Goal: Find contact information: Find contact information

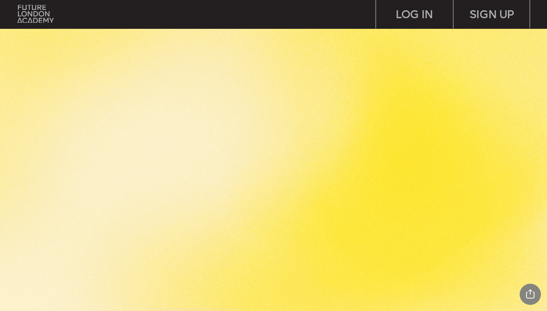
scroll to position [1488, 0]
drag, startPoint x: 545, startPoint y: 301, endPoint x: 539, endPoint y: 311, distance: 11.4
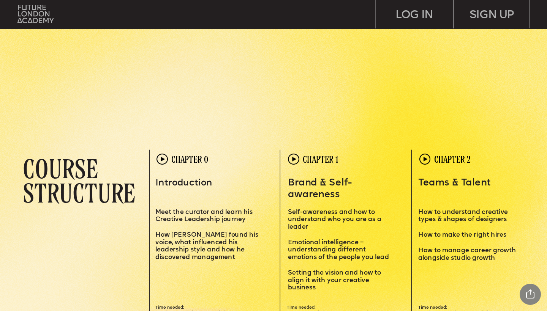
click at [383, 272] on p "S etting the vision and how to align it with your creative business" at bounding box center [340, 277] width 104 height 30
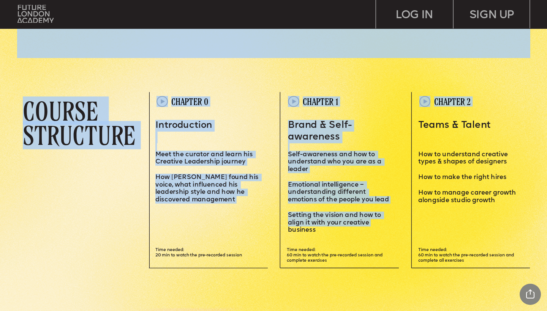
drag, startPoint x: 386, startPoint y: 281, endPoint x: 386, endPoint y: 311, distance: 29.6
click at [386, 311] on div "Leadersh i p i s a sk i ll – and you can MASTER i T Learn how to motivate, mana…" at bounding box center [273, 316] width 547 height 3723
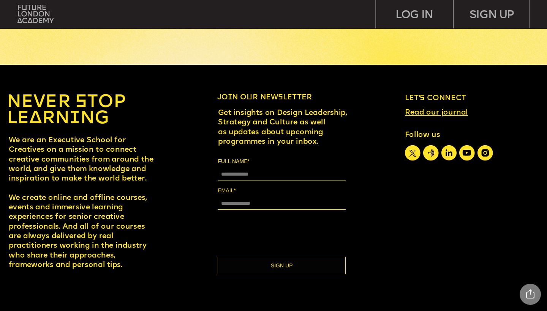
scroll to position [3412, 0]
click at [486, 154] on icon at bounding box center [485, 153] width 4 height 4
click at [407, 264] on div at bounding box center [455, 264] width 2171 height 398
click at [428, 156] on icon at bounding box center [431, 153] width 16 height 16
click at [431, 112] on link "Read our journal" at bounding box center [436, 113] width 63 height 8
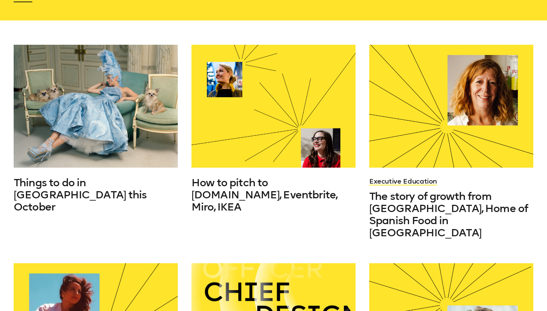
scroll to position [203, 0]
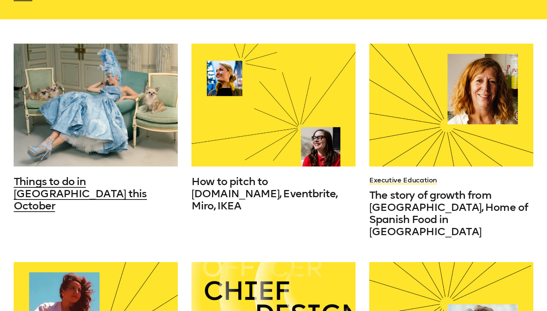
click at [113, 95] on div at bounding box center [96, 105] width 164 height 123
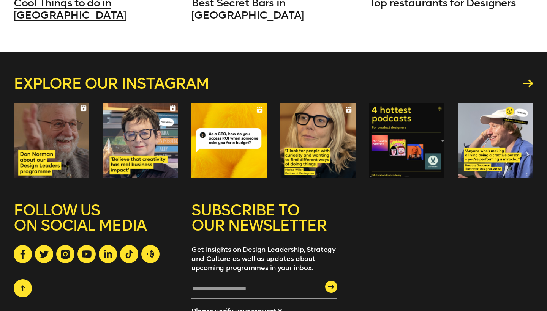
scroll to position [4816, 0]
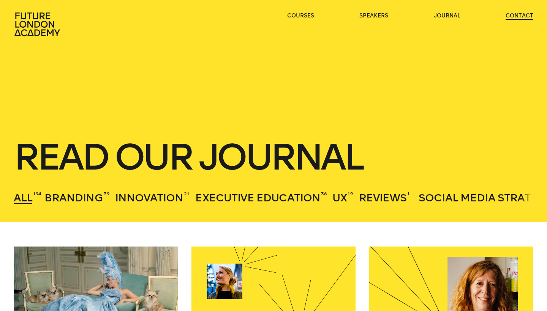
click at [525, 17] on link "contact" at bounding box center [519, 16] width 28 height 8
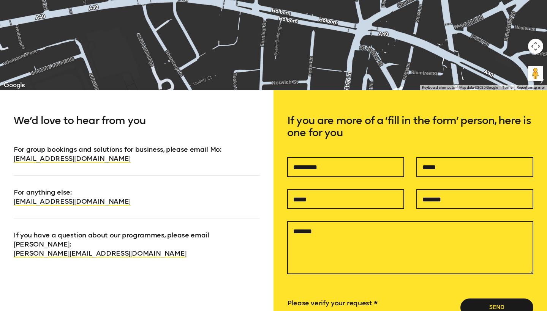
scroll to position [414, 0]
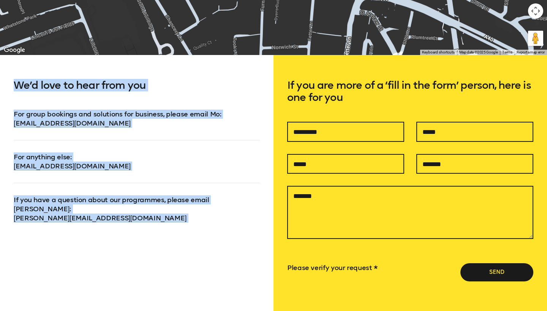
drag, startPoint x: 498, startPoint y: 47, endPoint x: 199, endPoint y: -25, distance: 307.7
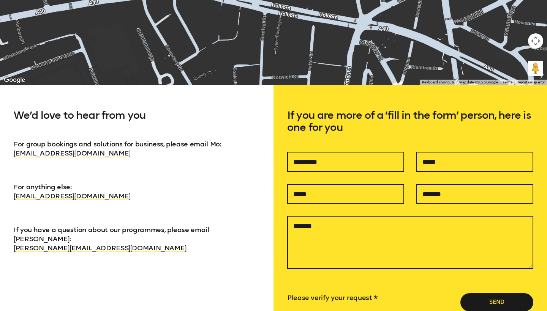
click at [145, 189] on p "For anything else : [EMAIL_ADDRESS][DOMAIN_NAME]" at bounding box center [137, 185] width 246 height 31
drag, startPoint x: 128, startPoint y: 197, endPoint x: 4, endPoint y: 196, distance: 123.8
click at [4, 196] on div "We’d love to hear from you For group bookings and solutions for business, pleas…" at bounding box center [136, 235] width 273 height 300
